Goal: Download file/media

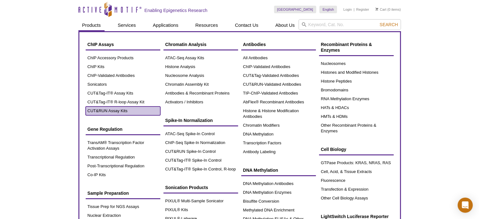
click at [117, 110] on link "CUT&RUN Assay Kits" at bounding box center [123, 110] width 75 height 9
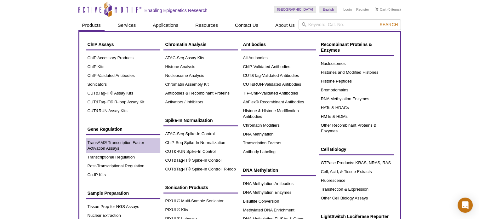
scroll to position [126, 0]
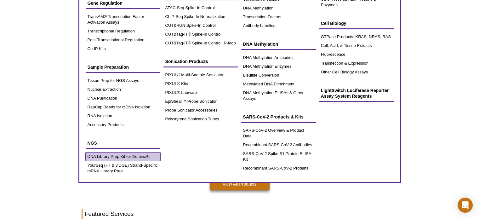
click at [115, 154] on link "DNA Library Prep Kit for Illumina®" at bounding box center [123, 156] width 75 height 9
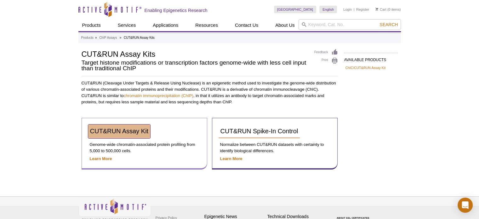
click at [133, 131] on span "CUT&RUN Assay Kit" at bounding box center [119, 131] width 59 height 7
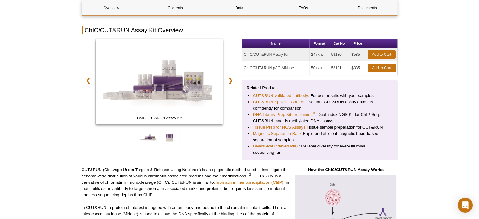
scroll to position [173, 0]
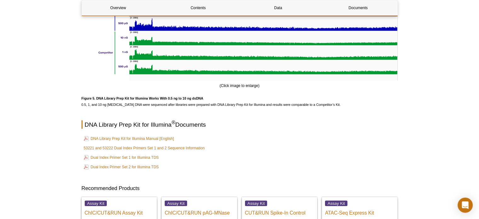
scroll to position [1701, 0]
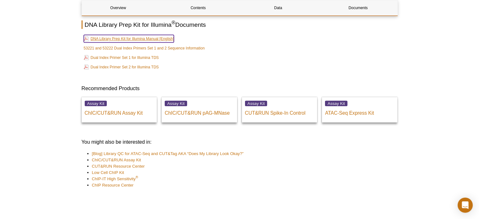
click at [162, 39] on link "DNA Library Prep Kit for Illumina Manual [English]" at bounding box center [129, 39] width 90 height 8
